Goal: Task Accomplishment & Management: Manage account settings

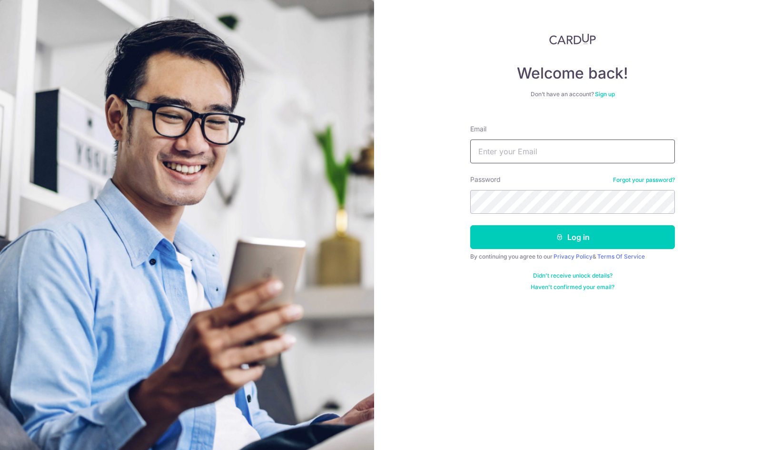
click at [550, 155] on input "Email" at bounding box center [572, 151] width 205 height 24
type input "albertnkt@gmail.com"
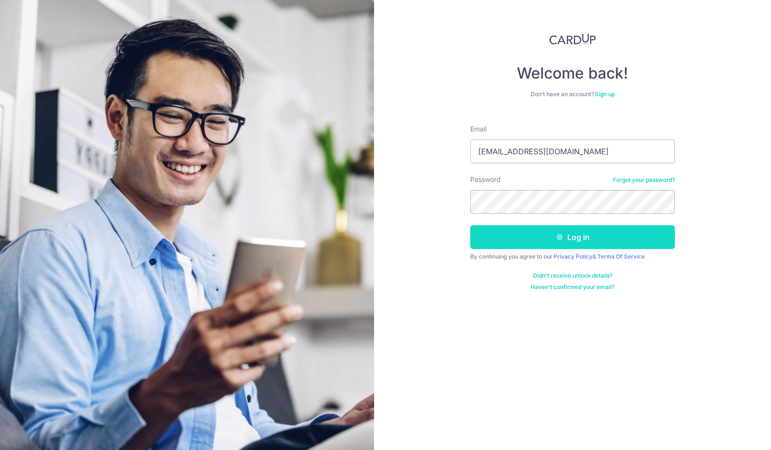
click at [534, 234] on button "Log in" at bounding box center [572, 237] width 205 height 24
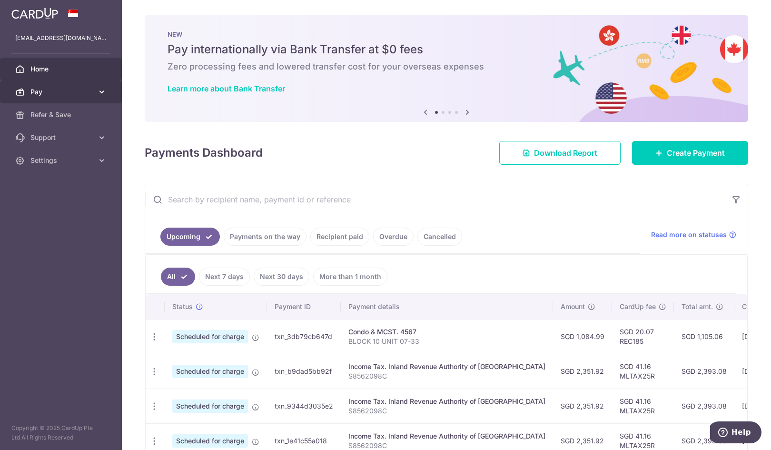
click at [105, 88] on icon at bounding box center [102, 92] width 10 height 10
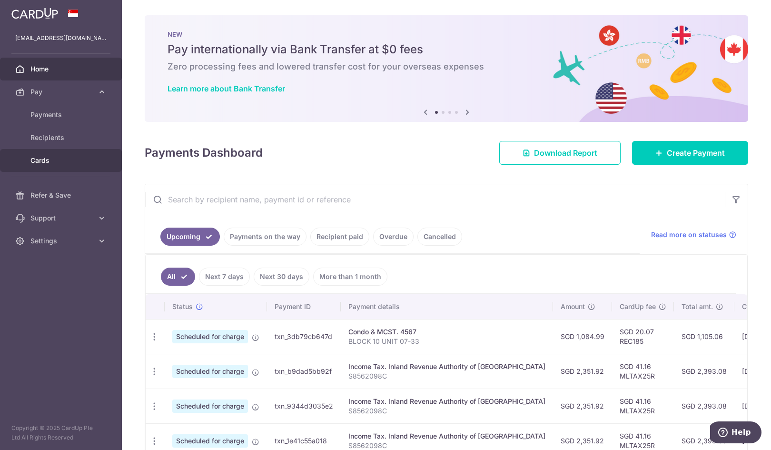
click at [49, 159] on span "Cards" at bounding box center [61, 161] width 63 height 10
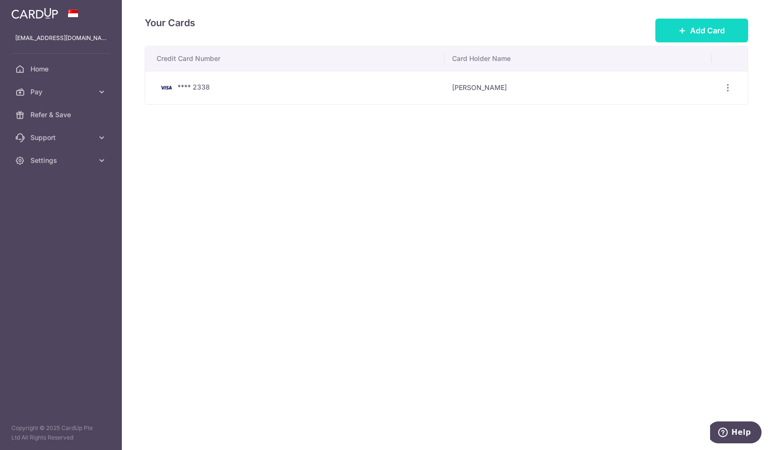
click at [714, 29] on span "Add Card" at bounding box center [707, 30] width 35 height 11
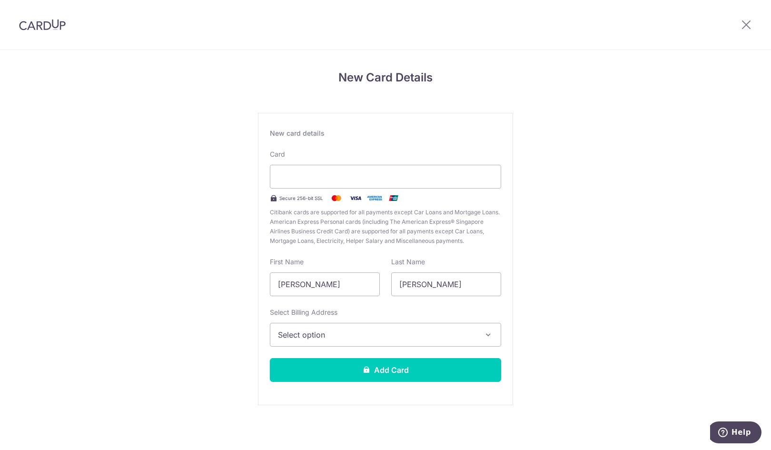
click at [365, 336] on span "Select option" at bounding box center [377, 334] width 198 height 11
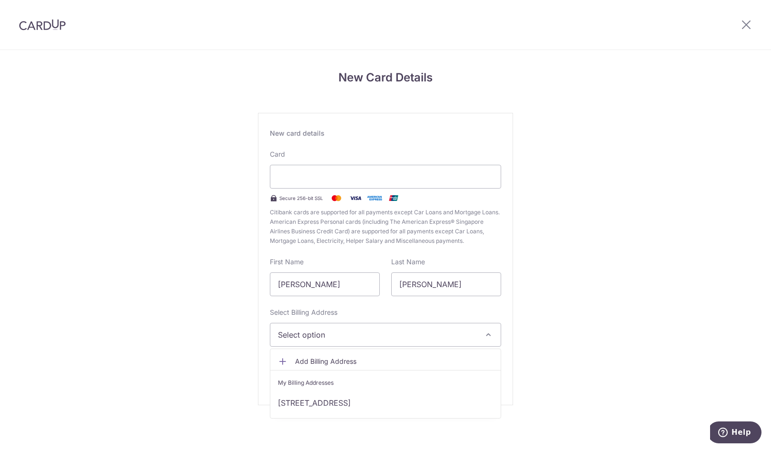
click at [341, 355] on link "Add Billing Address" at bounding box center [385, 360] width 230 height 17
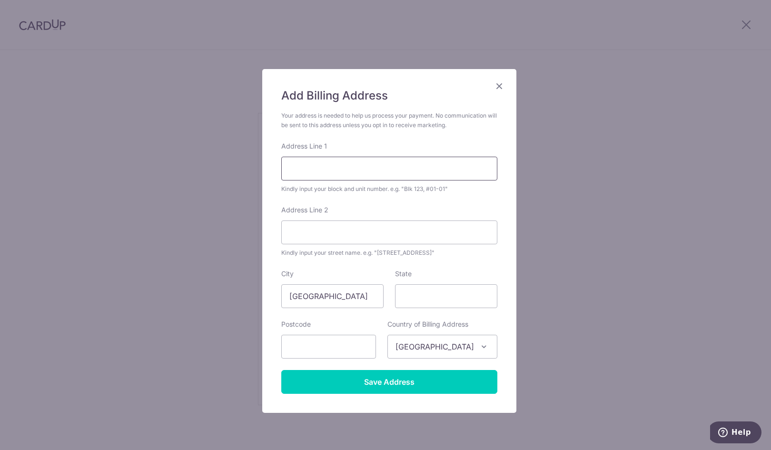
click at [363, 165] on input "Address Line 1" at bounding box center [389, 168] width 216 height 24
type input "10 Bedok Rise"
click at [429, 297] on input "State" at bounding box center [446, 296] width 102 height 24
type input "4"
type input "[GEOGRAPHIC_DATA]"
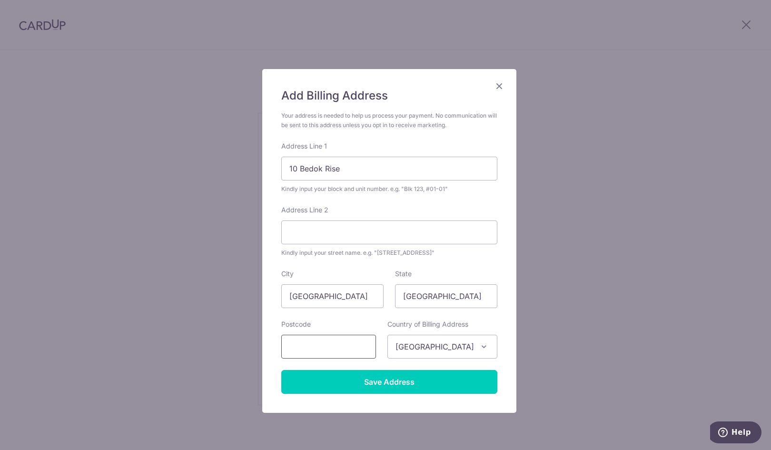
click at [305, 347] on input "text" at bounding box center [328, 346] width 95 height 24
type input "469691"
click at [360, 235] on input "Address Line 2" at bounding box center [389, 232] width 216 height 24
click at [370, 163] on input "10 Bedok Rise" at bounding box center [389, 168] width 216 height 24
drag, startPoint x: 339, startPoint y: 169, endPoint x: 240, endPoint y: 156, distance: 99.8
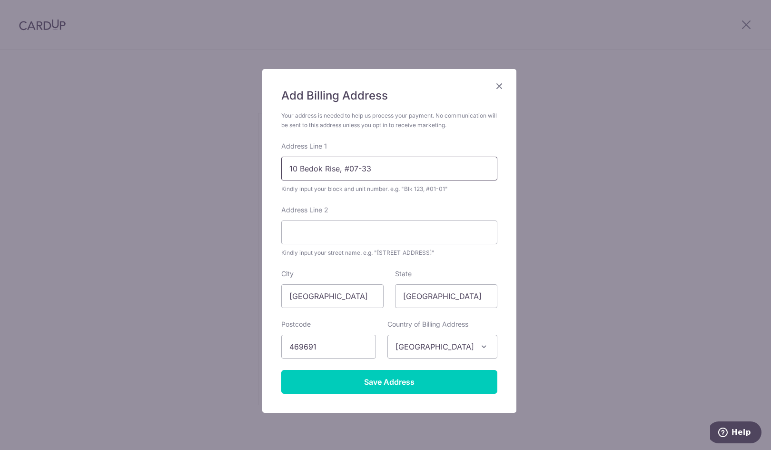
click at [239, 156] on div "Add Billing Address Your address is needed to help us process your payment. No …" at bounding box center [385, 225] width 771 height 450
type input "#07-33"
click at [322, 222] on input "Address Line 2" at bounding box center [389, 232] width 216 height 24
type input "10 Bedok Rise"
click at [322, 345] on input "469691" at bounding box center [328, 346] width 95 height 24
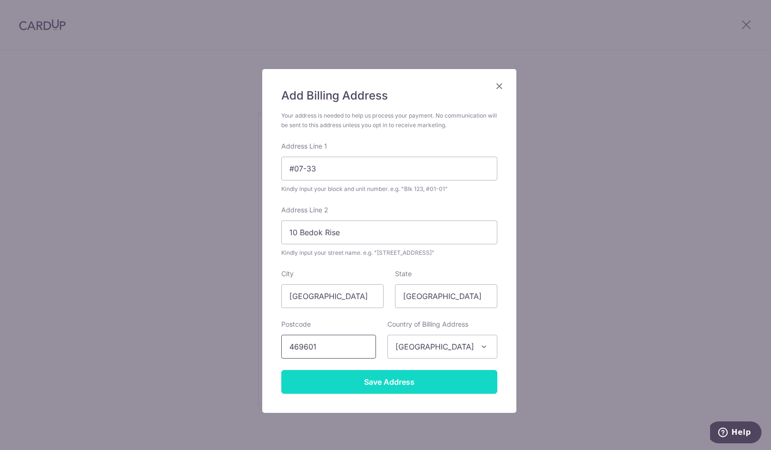
type input "469601"
click at [392, 386] on input "Save Address" at bounding box center [389, 382] width 216 height 24
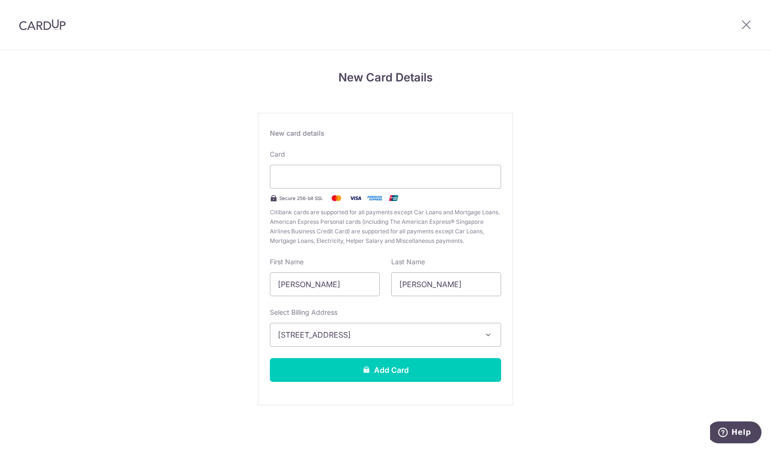
click at [429, 339] on span "[STREET_ADDRESS]" at bounding box center [377, 334] width 198 height 11
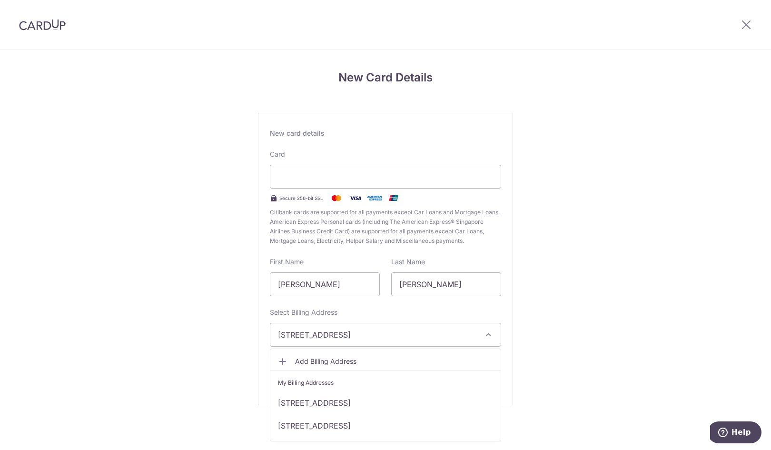
click at [438, 333] on span "[STREET_ADDRESS]" at bounding box center [377, 334] width 198 height 11
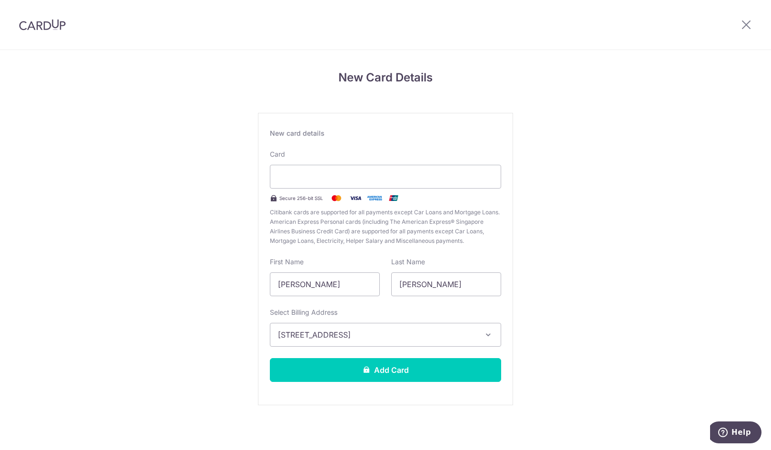
click at [438, 333] on span "[STREET_ADDRESS]" at bounding box center [377, 334] width 198 height 11
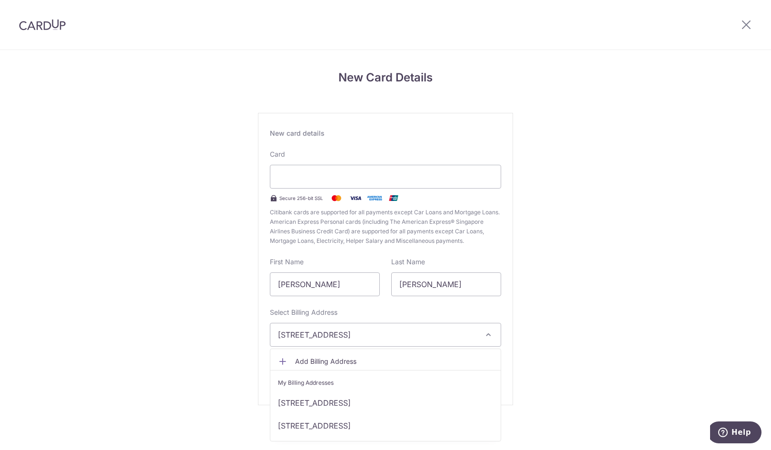
click at [561, 306] on div "New Card Details New card details Card Secure 256-bit SSL Citibank cards are su…" at bounding box center [385, 250] width 771 height 400
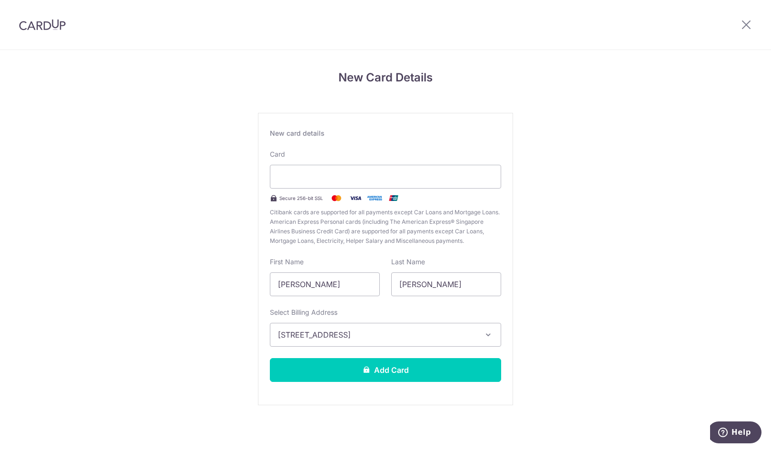
click at [552, 198] on div "New Card Details New card details Card Secure 256-bit SSL Citibank cards are su…" at bounding box center [385, 250] width 771 height 400
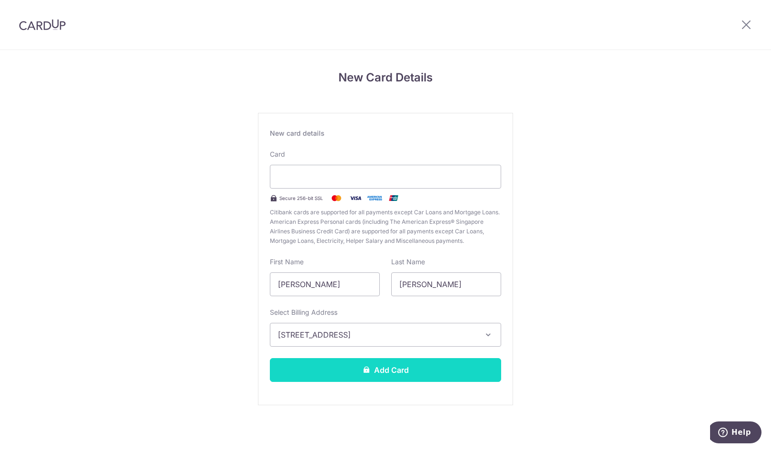
click at [405, 370] on button "Add Card" at bounding box center [385, 370] width 231 height 24
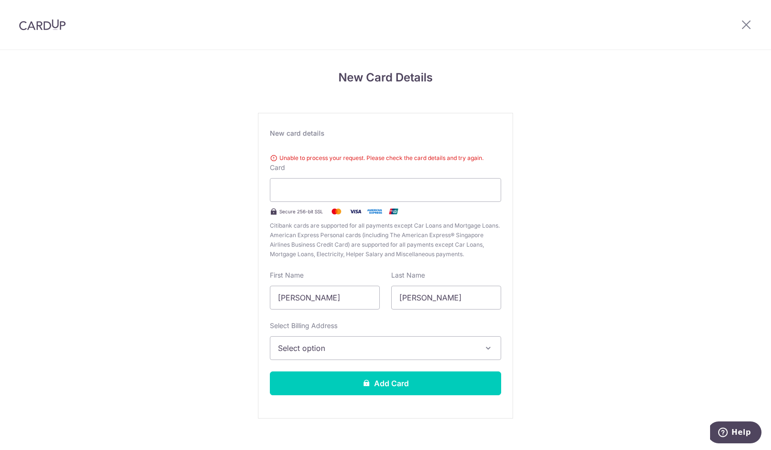
scroll to position [13, 0]
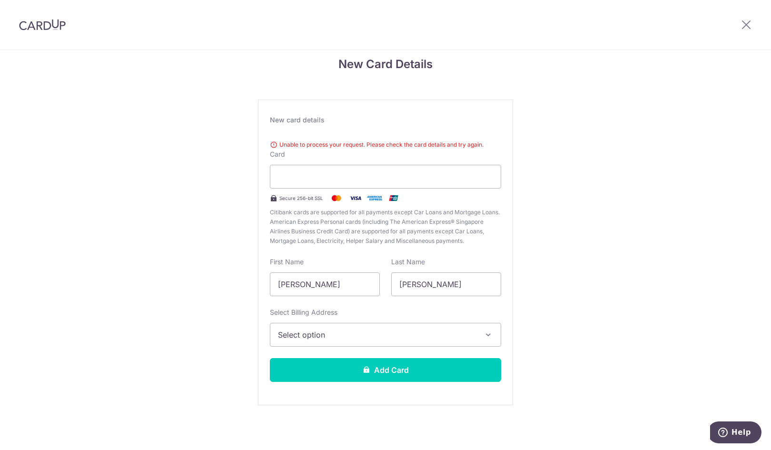
click at [412, 336] on span "Select option" at bounding box center [377, 334] width 198 height 11
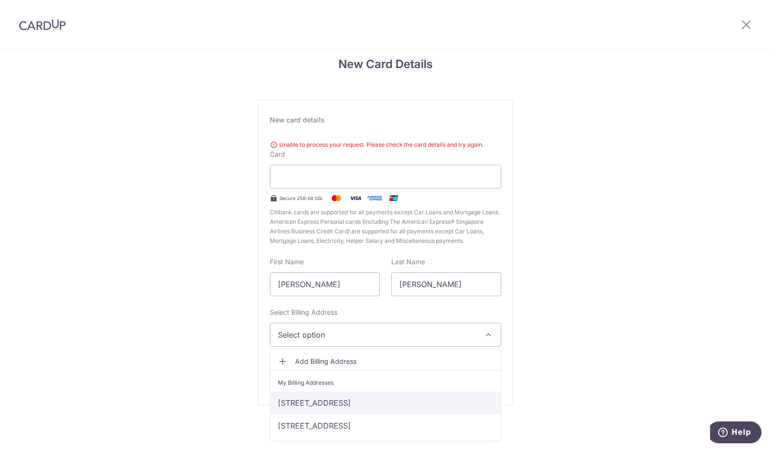
click at [388, 405] on link "[STREET_ADDRESS]" at bounding box center [385, 402] width 230 height 23
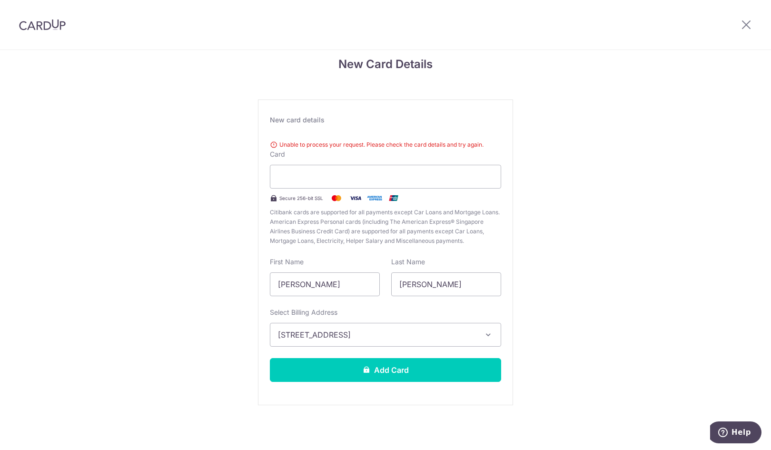
click at [270, 145] on div "Unable to process your request. Please check the card details and try again." at bounding box center [385, 145] width 231 height 10
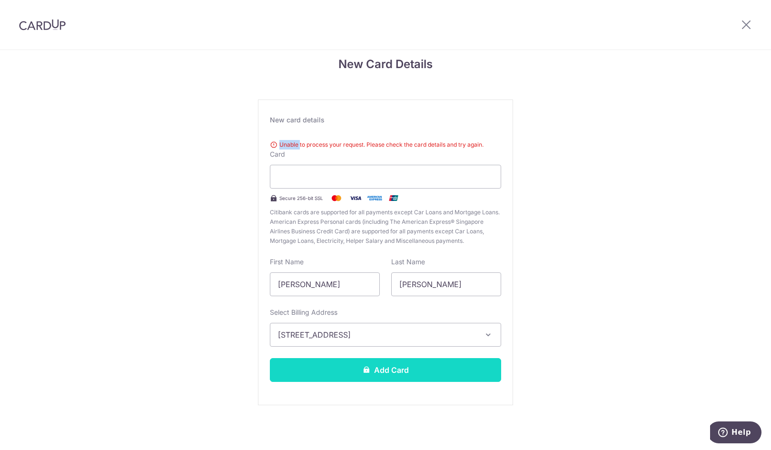
click at [376, 375] on button "Add Card" at bounding box center [385, 370] width 231 height 24
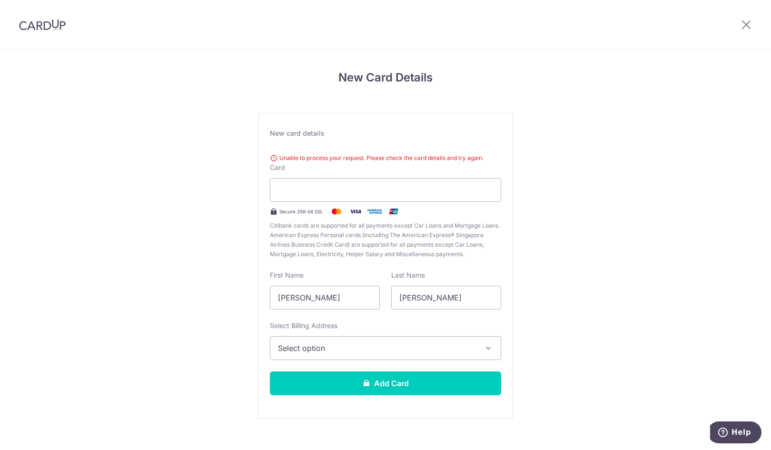
scroll to position [13, 0]
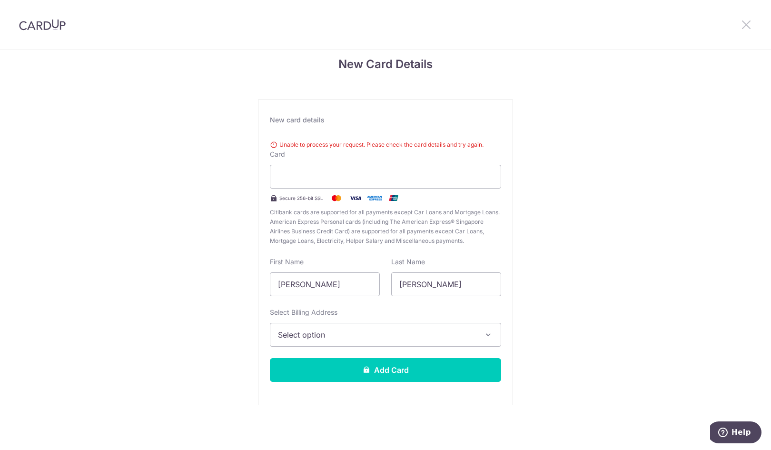
click at [746, 24] on icon at bounding box center [745, 25] width 11 height 12
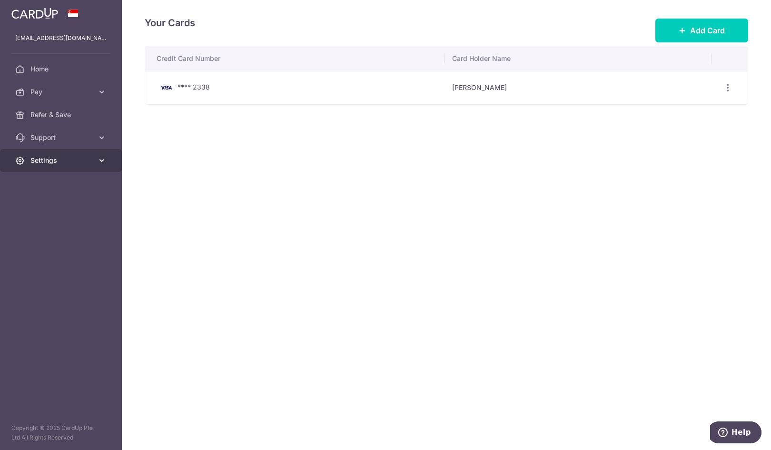
click at [110, 152] on link "Settings" at bounding box center [61, 160] width 122 height 23
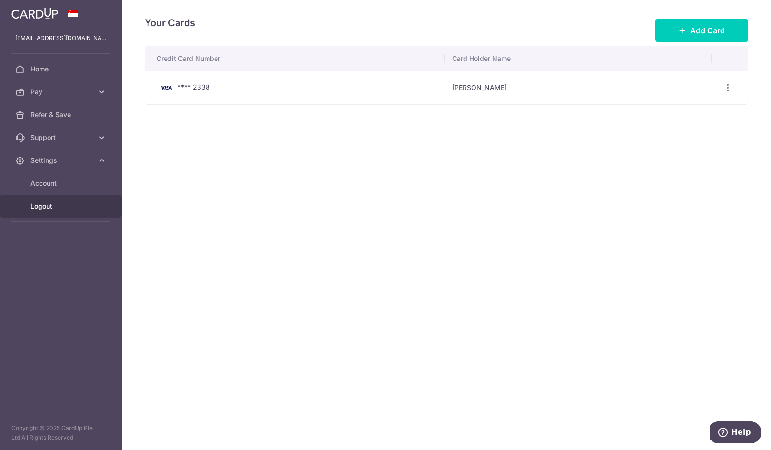
click at [44, 205] on span "Logout" at bounding box center [61, 206] width 63 height 10
